Goal: Complete application form

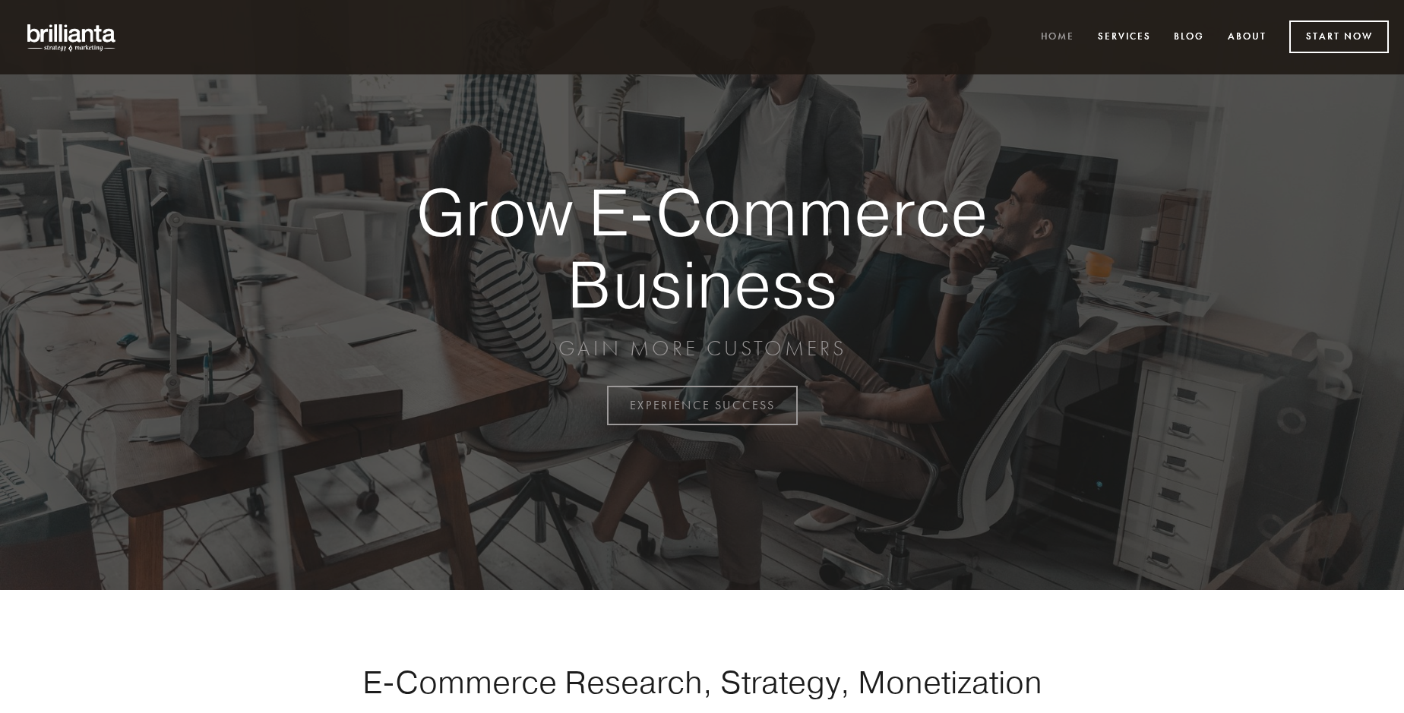
scroll to position [3983, 0]
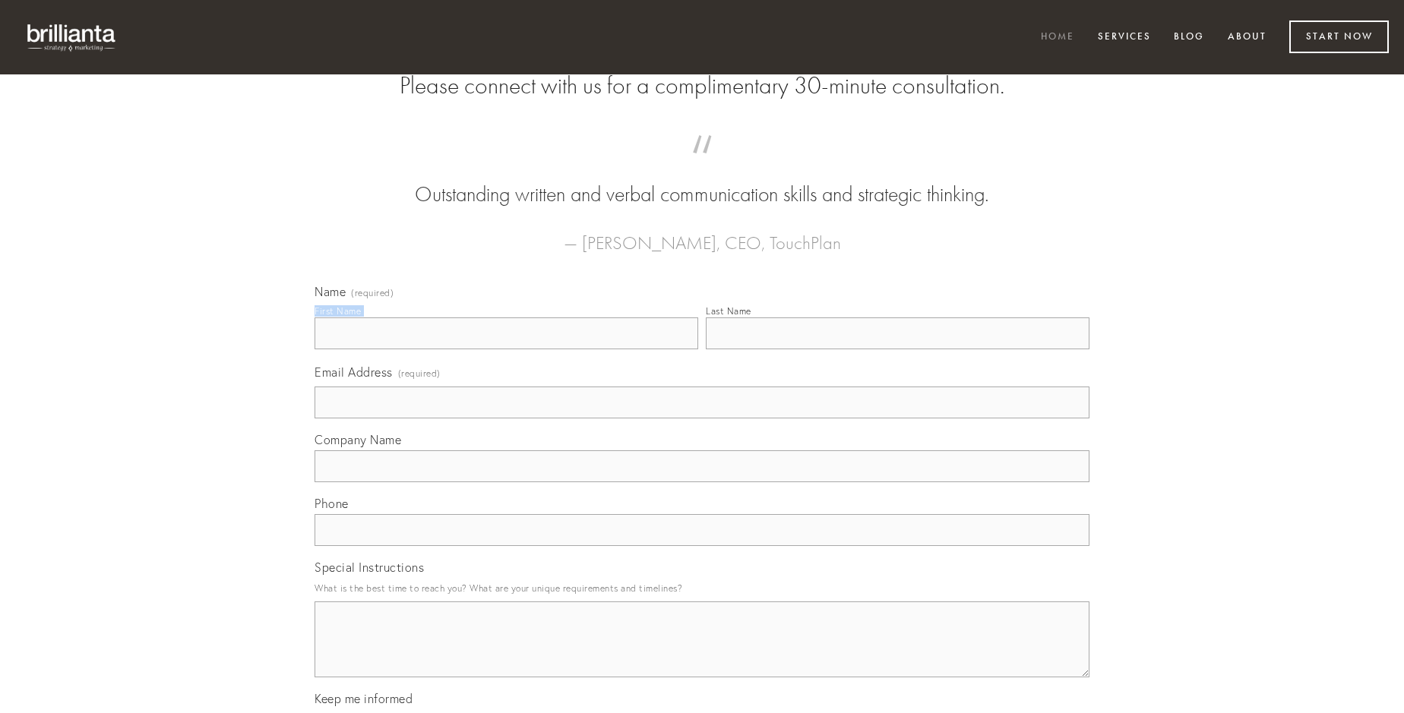
type input "Ivan Roob"
click at [897, 350] on input "Last Name" at bounding box center [898, 334] width 384 height 32
type input "Ivan Roob"
click at [702, 419] on input "Email Address (required)" at bounding box center [702, 403] width 775 height 32
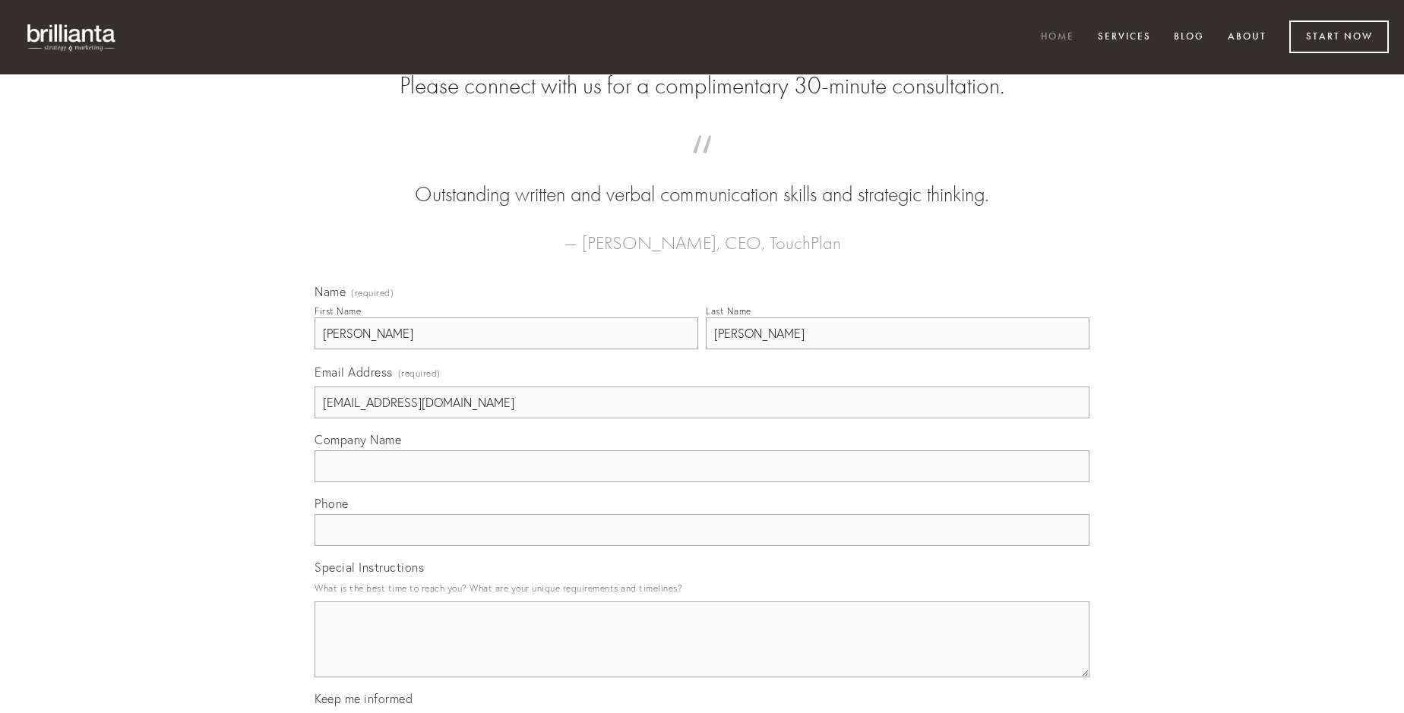
type input "Clementine378_Goldner_2003@sigismail.com"
click at [702, 483] on input "Company Name" at bounding box center [702, 467] width 775 height 32
type input "thymbra"
click at [702, 546] on input "text" at bounding box center [702, 530] width 775 height 32
click at [702, 653] on textarea "Special Instructions" at bounding box center [702, 640] width 775 height 76
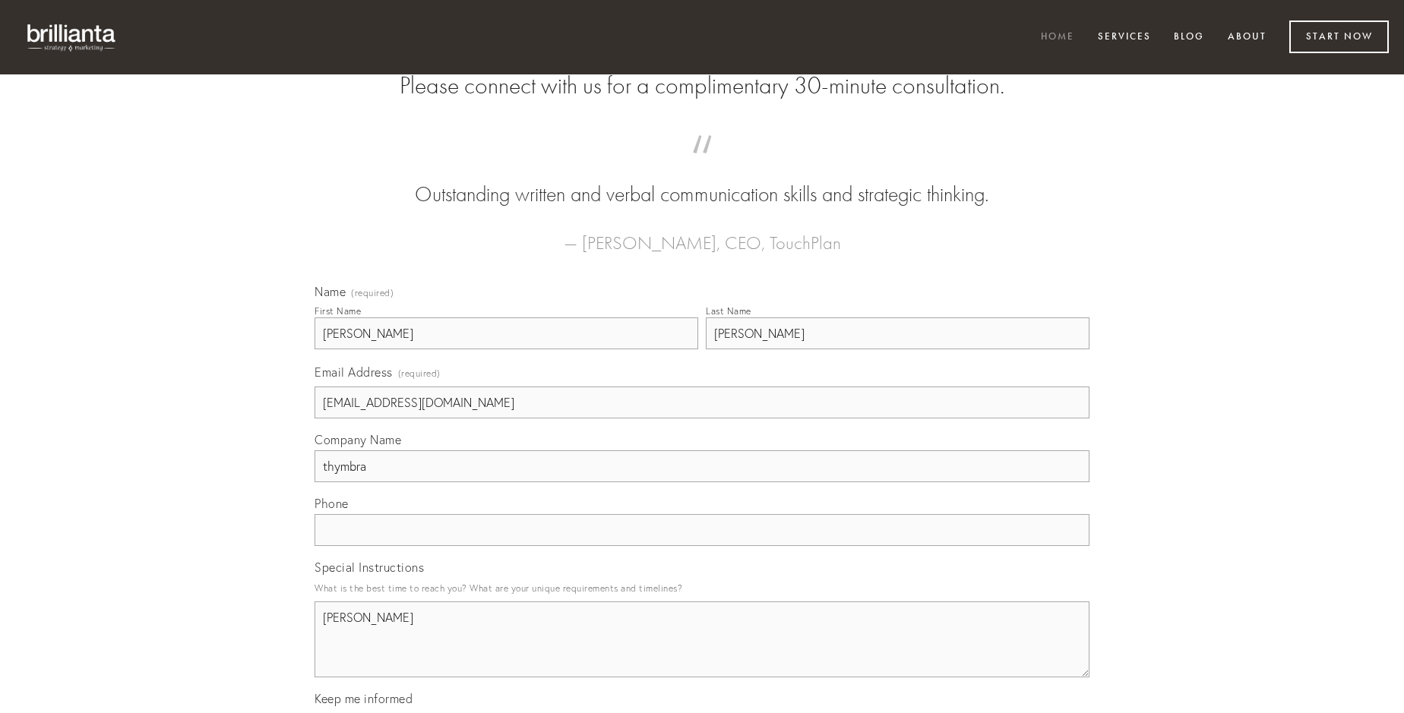
type textarea "claudeo"
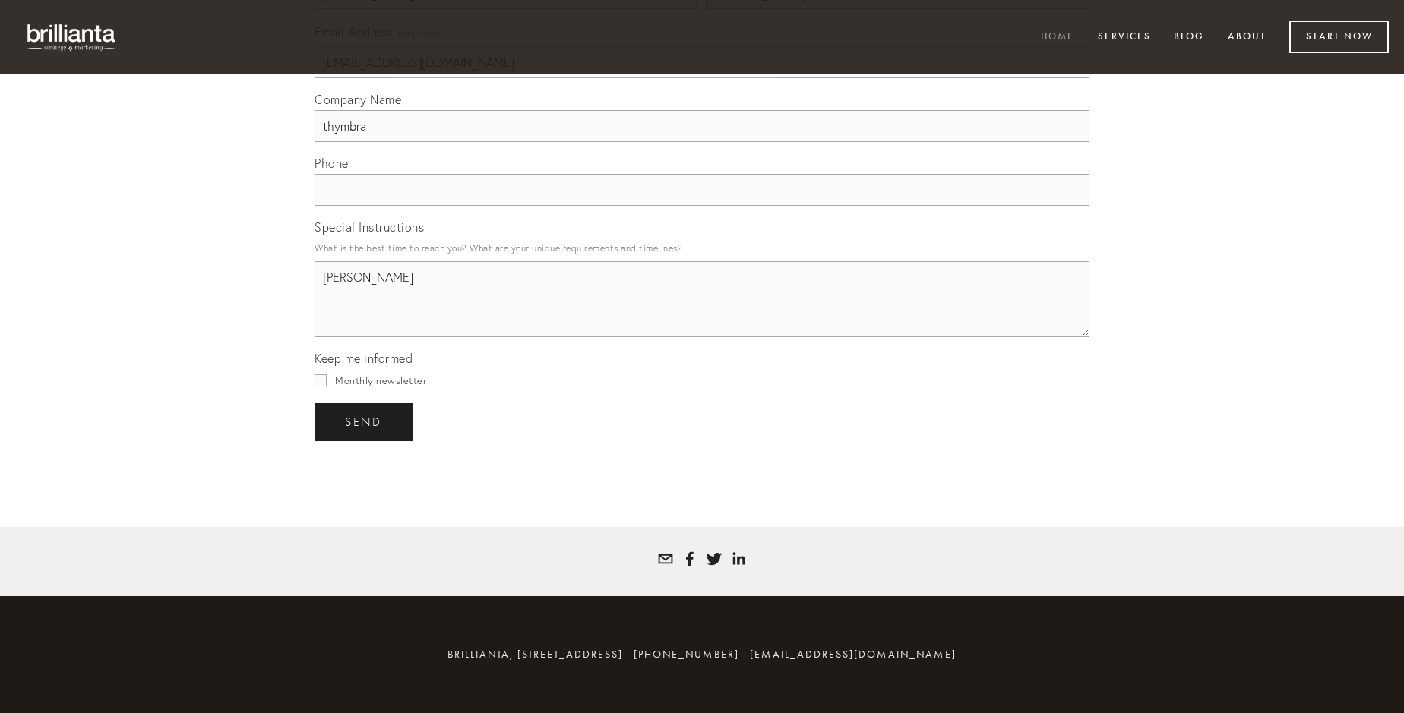
click at [365, 422] on span "send" at bounding box center [363, 423] width 37 height 14
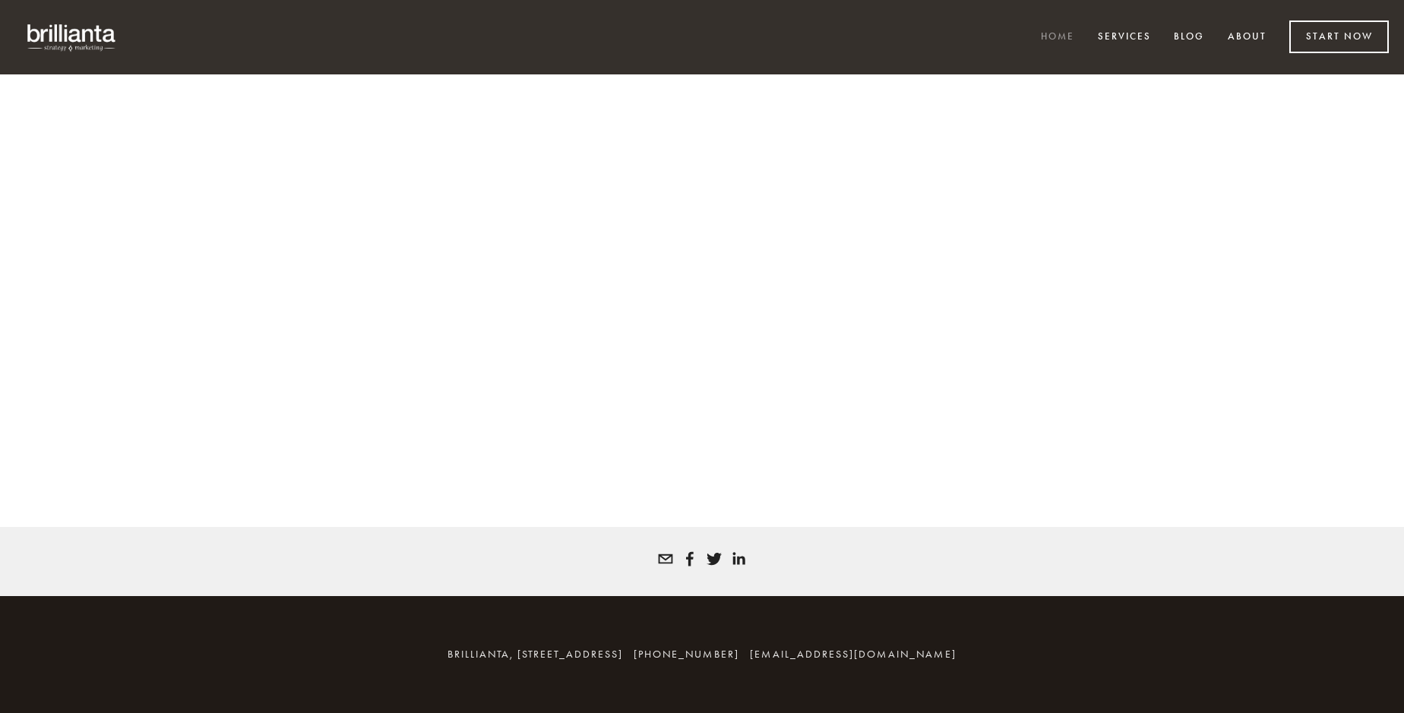
scroll to position [3963, 0]
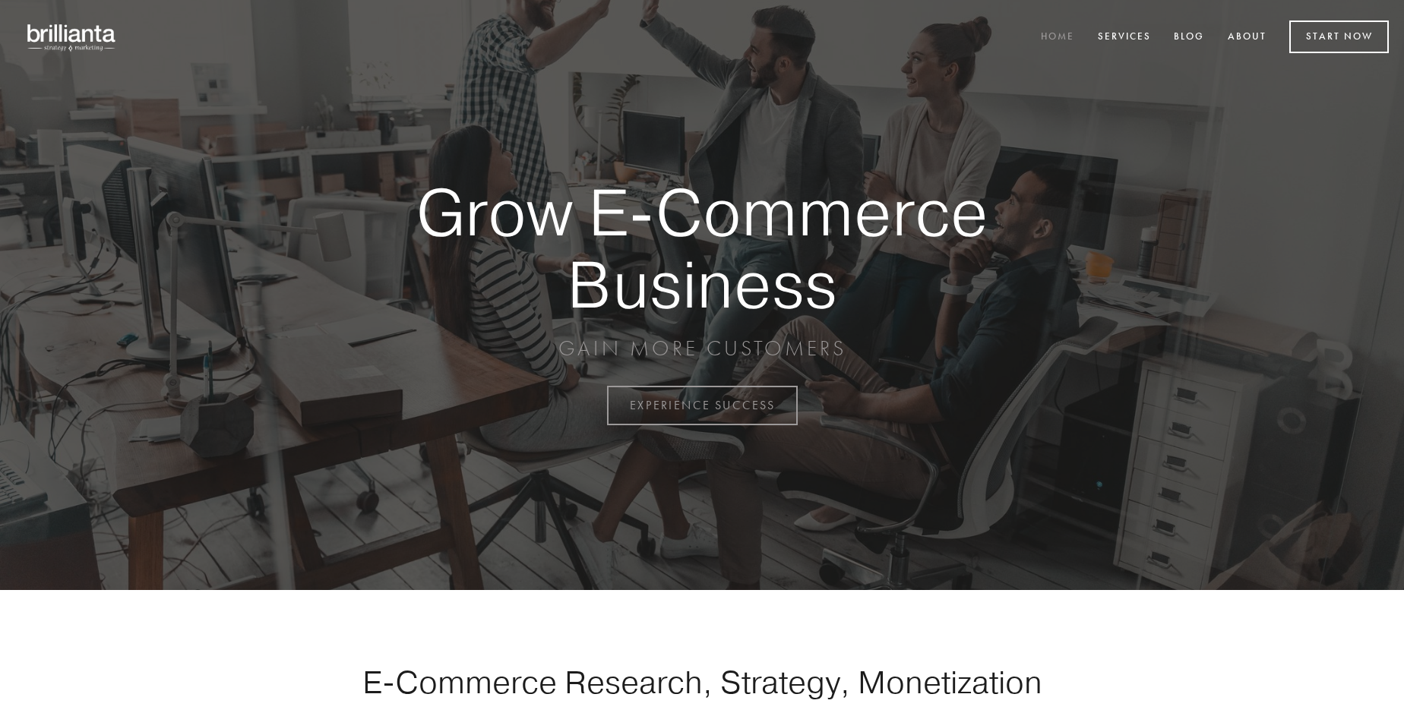
scroll to position [3983, 0]
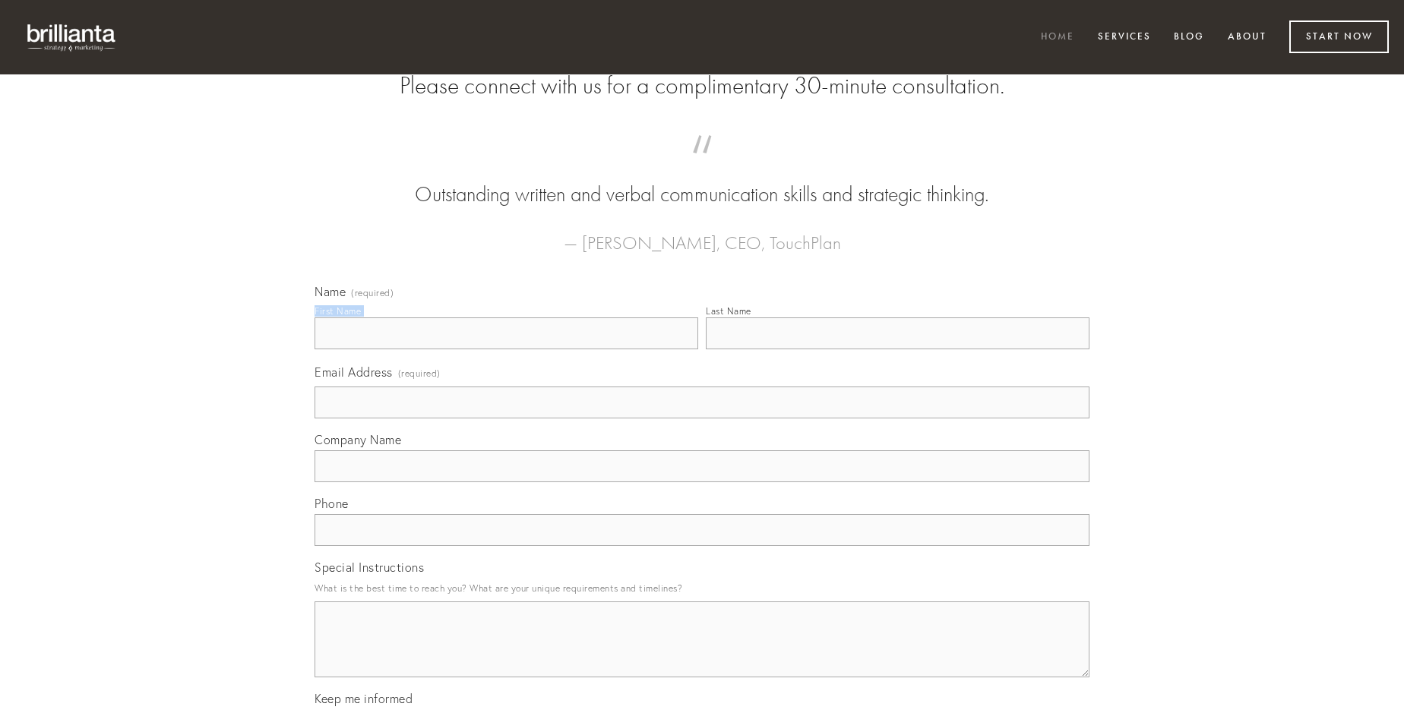
type input "[PERSON_NAME]"
click at [897, 350] on input "Last Name" at bounding box center [898, 334] width 384 height 32
type input "[PERSON_NAME]"
click at [702, 419] on input "Email Address (required)" at bounding box center [702, 403] width 775 height 32
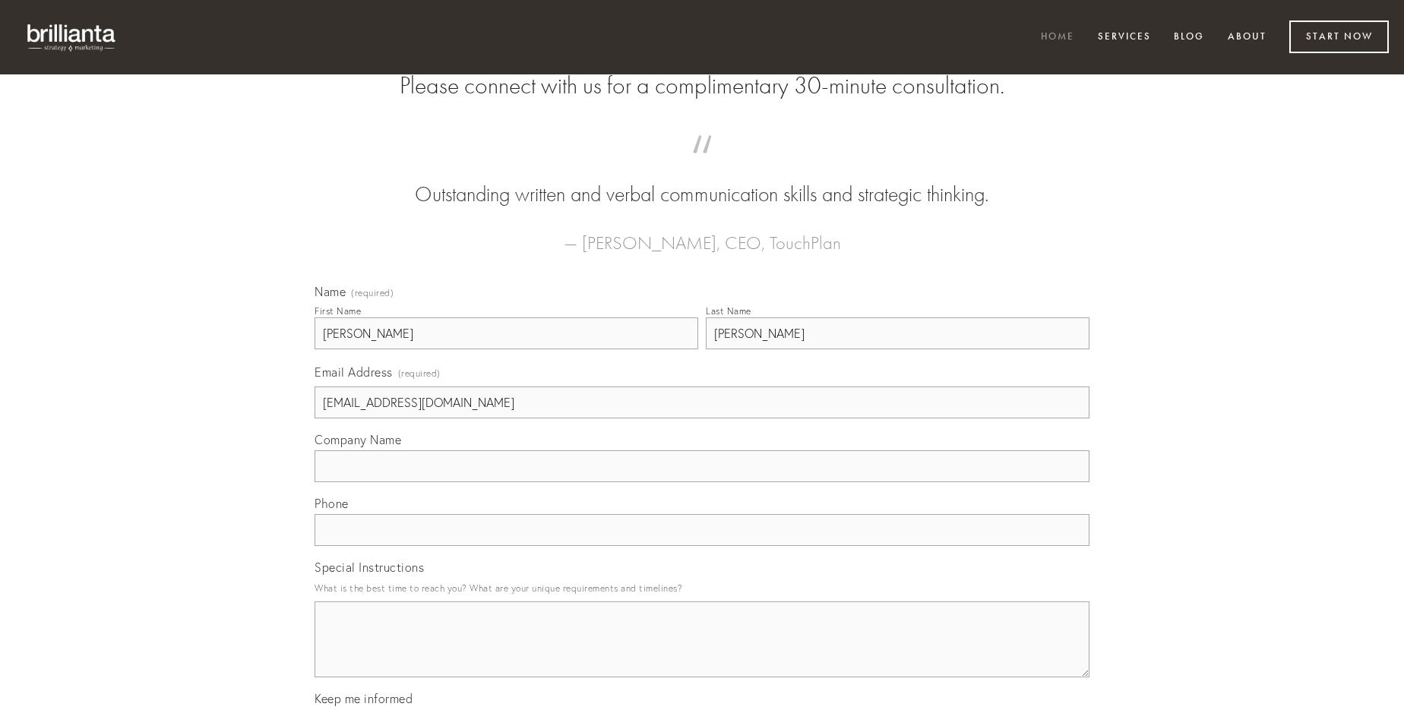
type input "[EMAIL_ADDRESS][DOMAIN_NAME]"
click at [702, 483] on input "Company Name" at bounding box center [702, 467] width 775 height 32
type input "delinquo"
click at [702, 546] on input "text" at bounding box center [702, 530] width 775 height 32
click at [702, 653] on textarea "Special Instructions" at bounding box center [702, 640] width 775 height 76
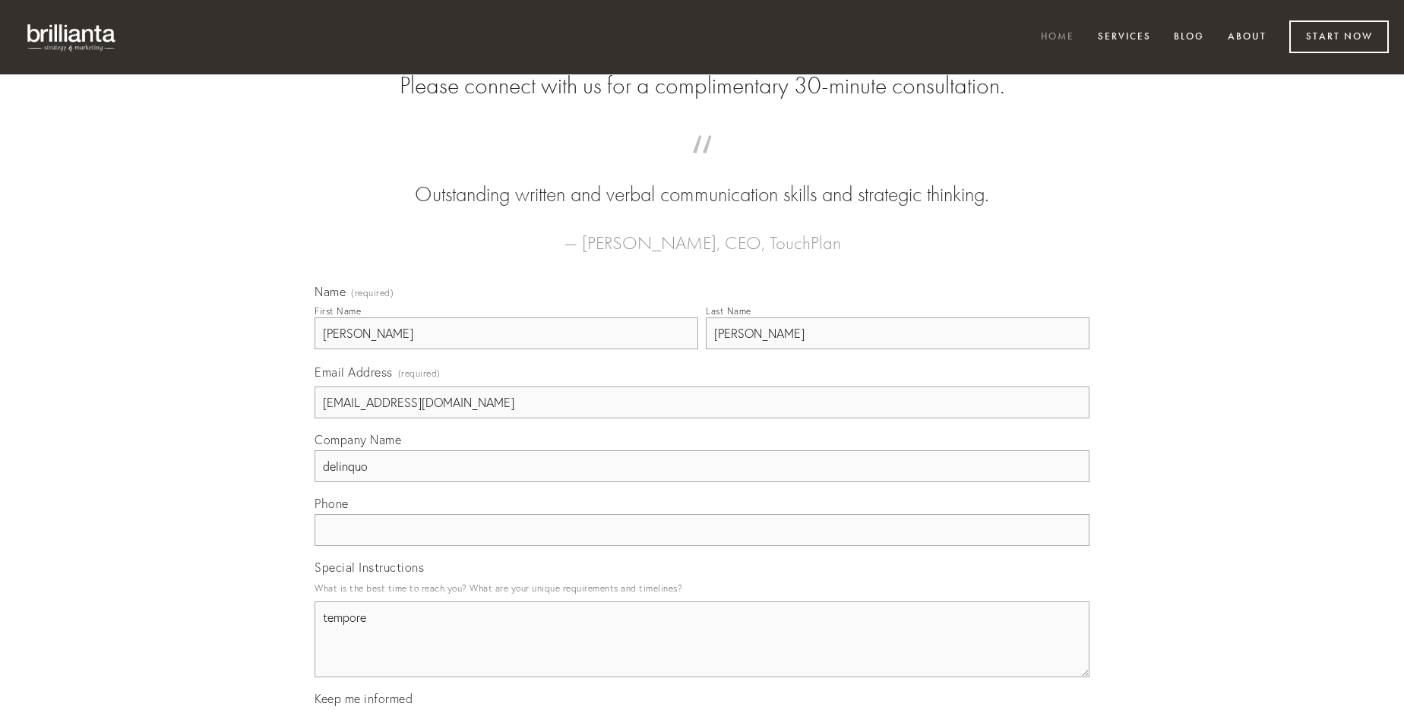
type textarea "tempore"
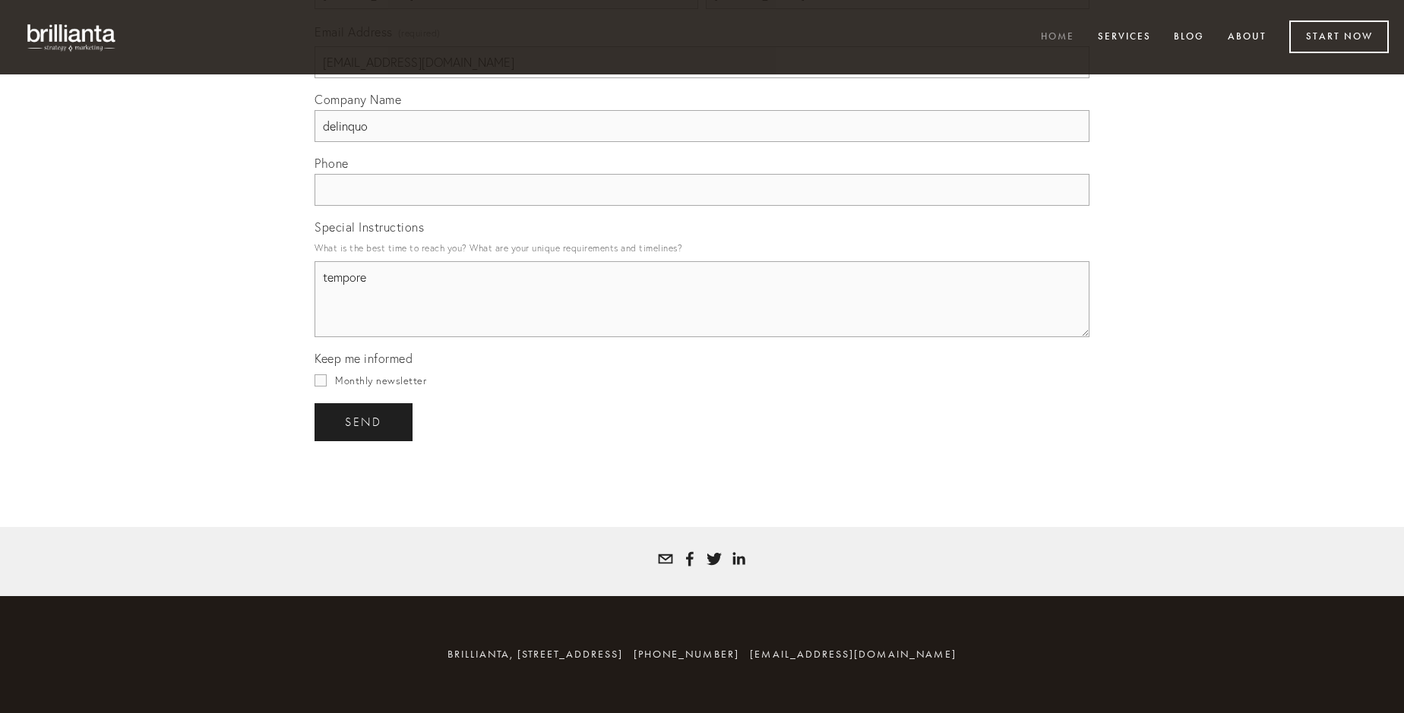
click at [365, 422] on span "send" at bounding box center [363, 423] width 37 height 14
